Goal: Navigation & Orientation: Go to known website

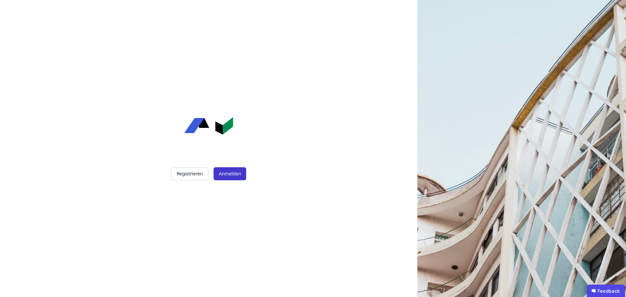
click at [225, 176] on button "Anmelden" at bounding box center [230, 173] width 33 height 13
